Goal: Task Accomplishment & Management: Manage account settings

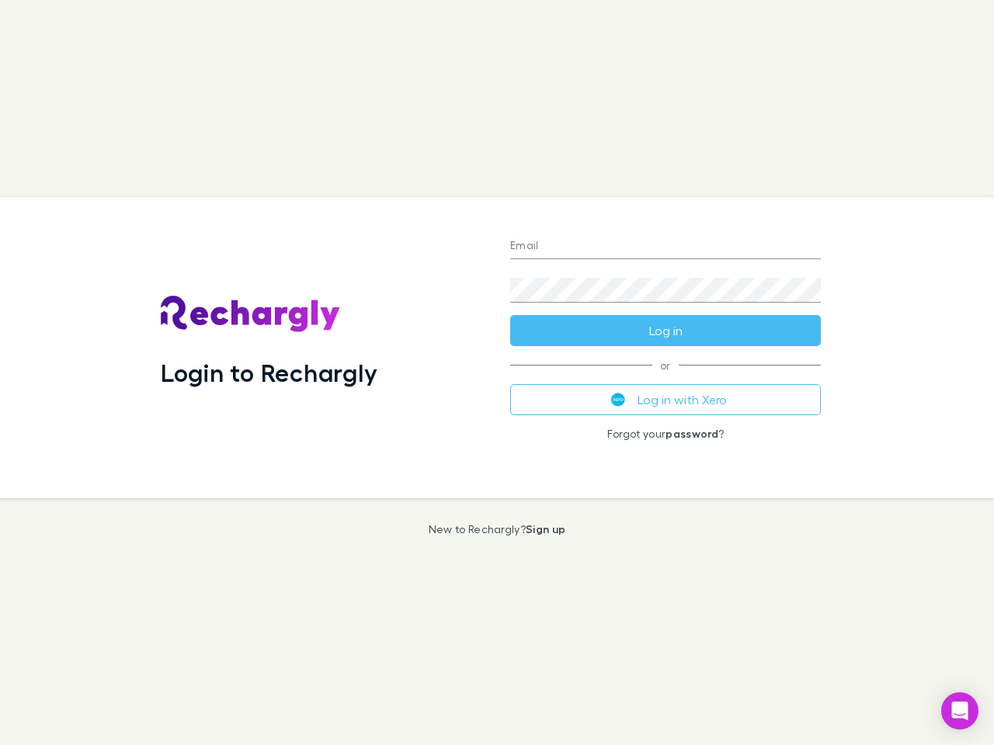
click at [497, 373] on div "Login to Rechargly" at bounding box center [322, 347] width 349 height 301
click at [665, 247] on input "Email" at bounding box center [665, 246] width 310 height 25
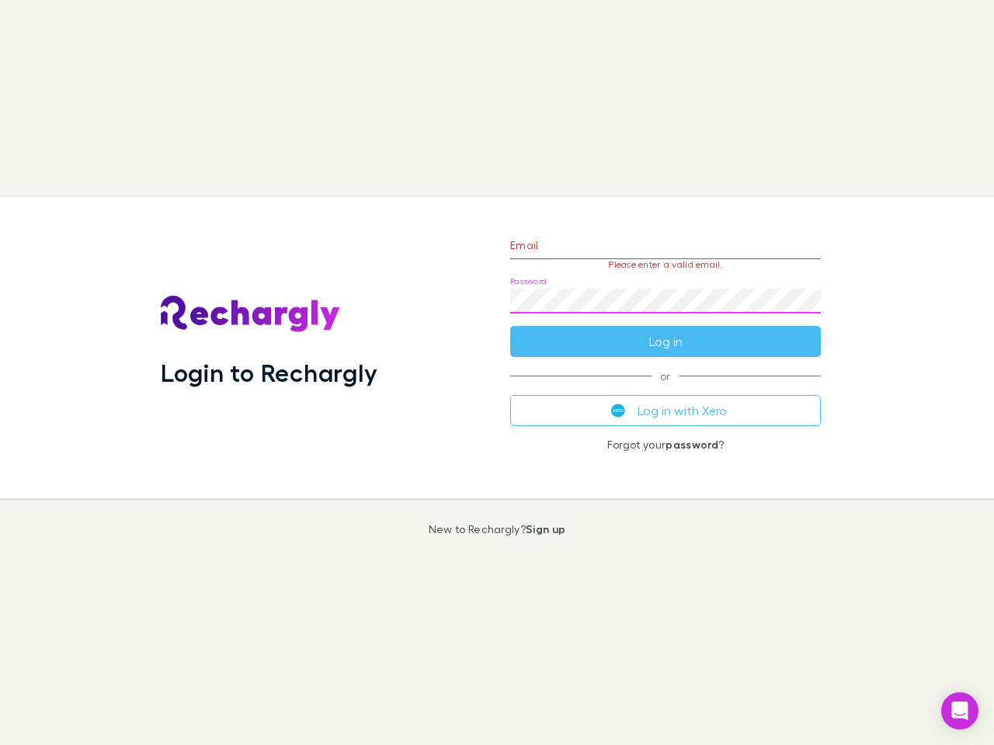
click at [665, 331] on form "Email Please enter a valid email. Password Log in" at bounding box center [665, 289] width 310 height 135
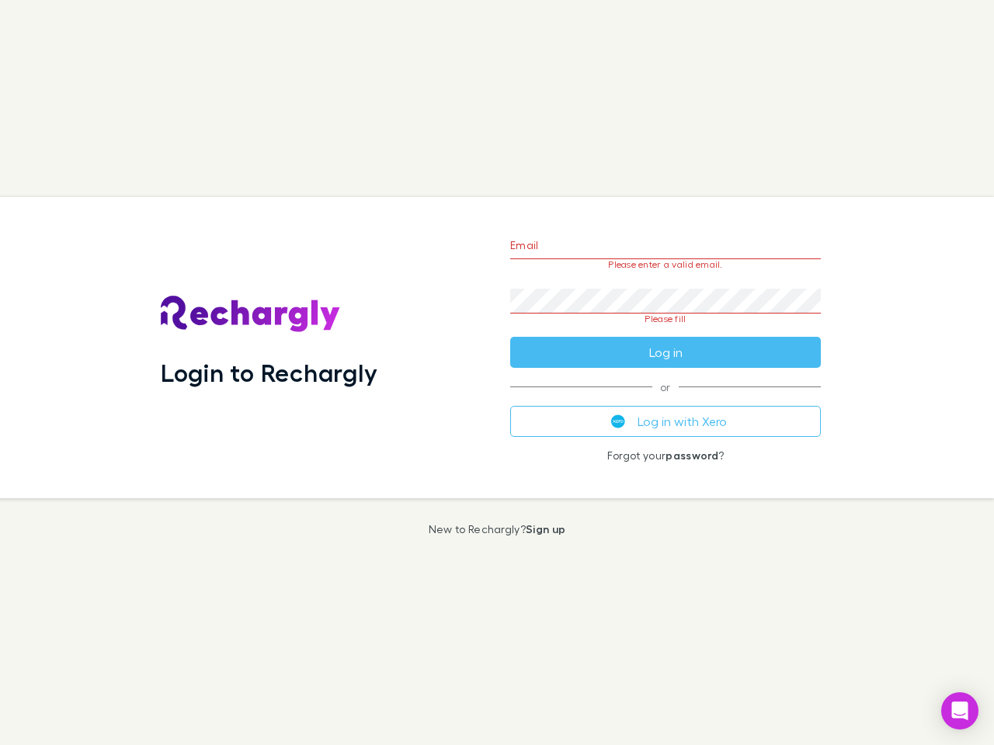
click at [665, 400] on div "Email Please enter a valid email. Password Please fill Log in or Log in with Xe…" at bounding box center [665, 347] width 335 height 301
click at [959, 711] on icon "Open Intercom Messenger" at bounding box center [960, 711] width 16 height 19
